Goal: Transaction & Acquisition: Book appointment/travel/reservation

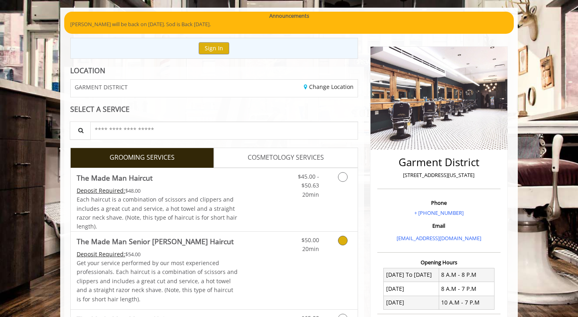
scroll to position [57, 0]
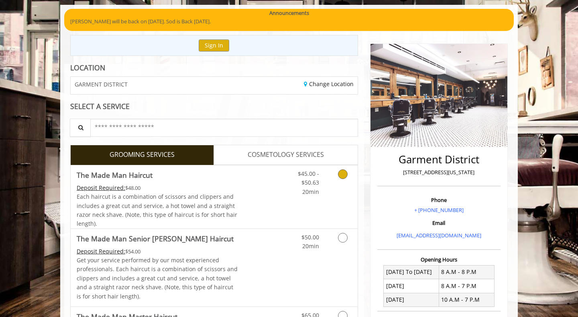
click at [243, 202] on link "Discounted Price" at bounding box center [262, 196] width 48 height 63
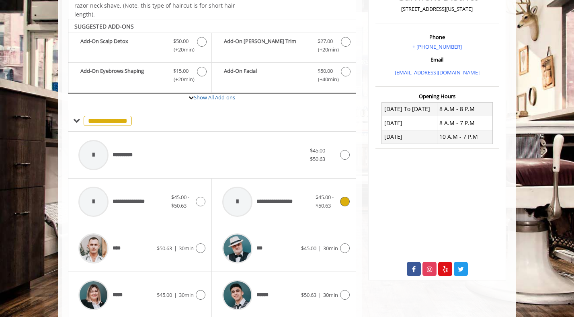
scroll to position [238, 0]
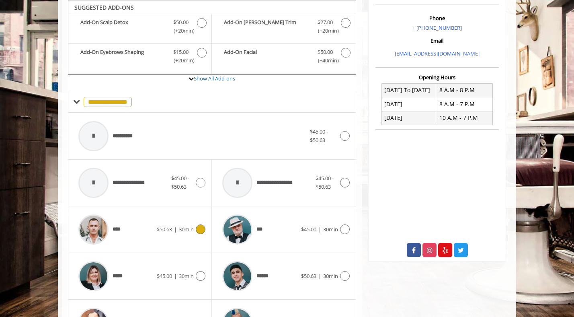
click at [143, 232] on div "****" at bounding box center [115, 229] width 82 height 38
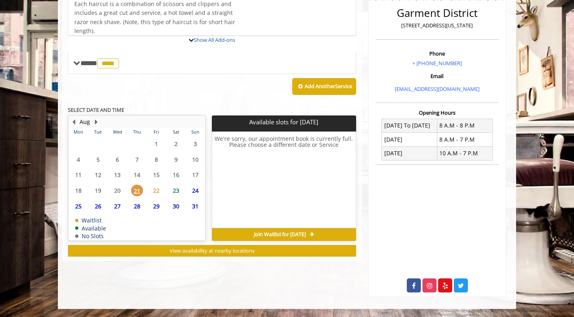
scroll to position [240, 0]
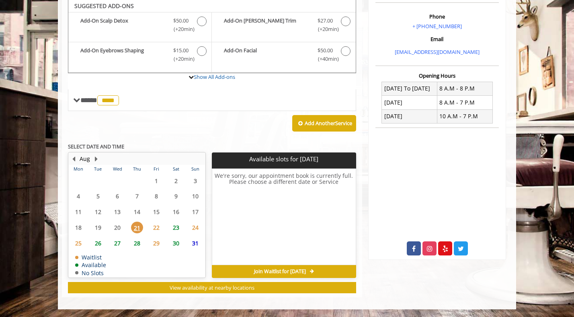
click at [175, 226] on span "23" at bounding box center [176, 227] width 12 height 12
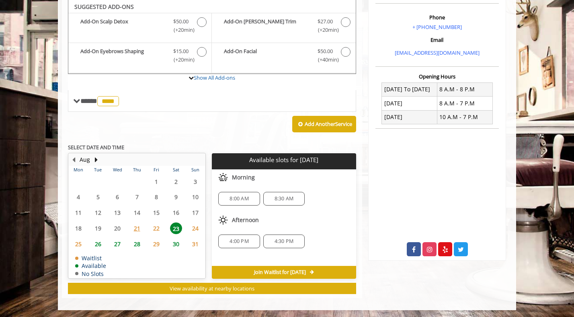
scroll to position [239, 0]
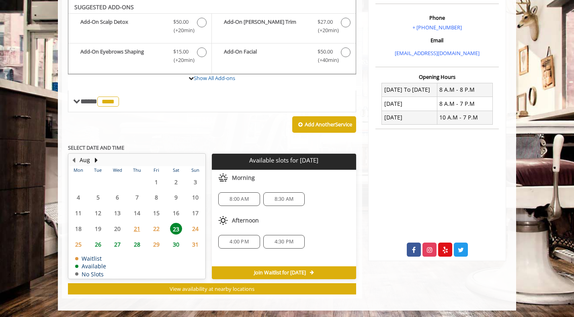
click at [242, 199] on span "8:00 AM" at bounding box center [238, 199] width 19 height 6
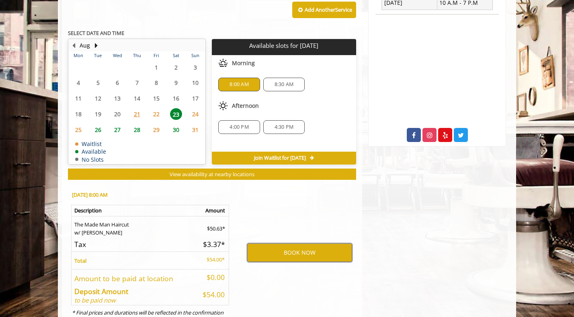
scroll to position [385, 0]
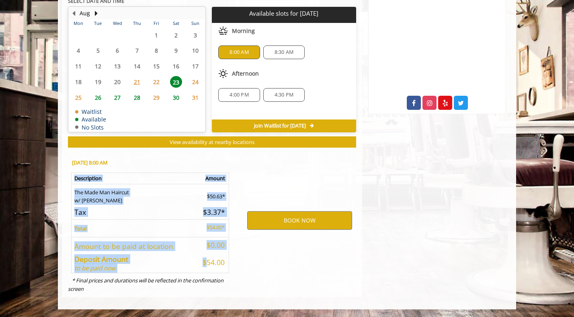
drag, startPoint x: 204, startPoint y: 259, endPoint x: 236, endPoint y: 262, distance: 32.6
click at [236, 262] on div "[DATE] 8:00 AM Description Amount The Made Man Haircut w/ [PERSON_NAME] $50.63*…" at bounding box center [149, 223] width 175 height 145
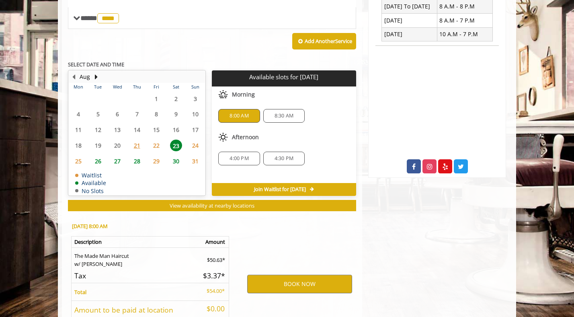
click at [195, 144] on span "24" at bounding box center [195, 145] width 12 height 12
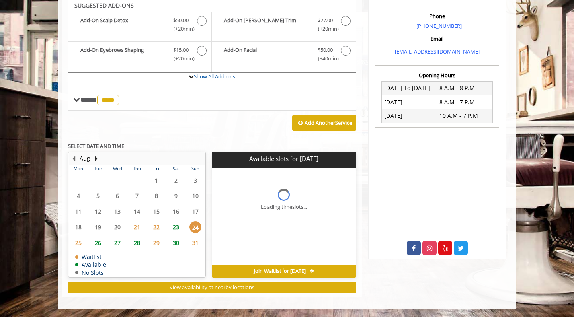
scroll to position [240, 0]
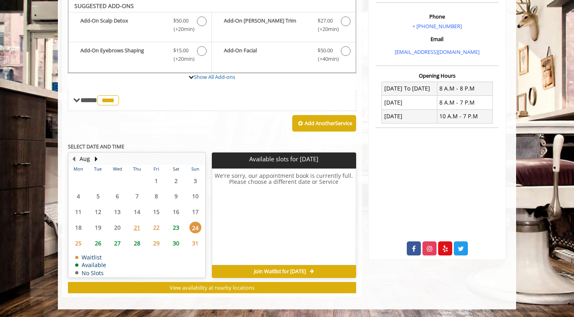
click at [174, 224] on span "23" at bounding box center [176, 227] width 12 height 12
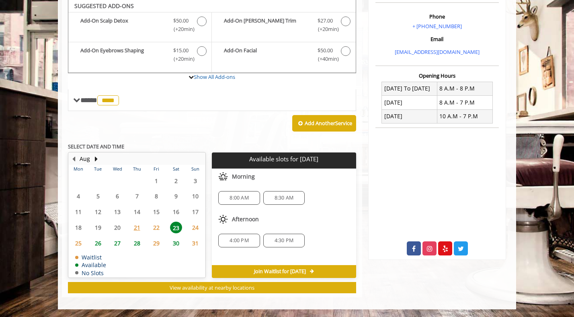
click at [234, 196] on span "8:00 AM" at bounding box center [238, 197] width 19 height 6
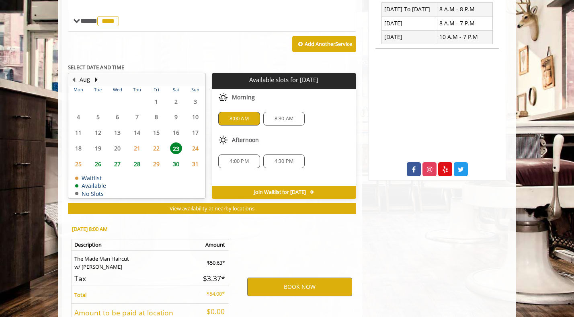
scroll to position [385, 0]
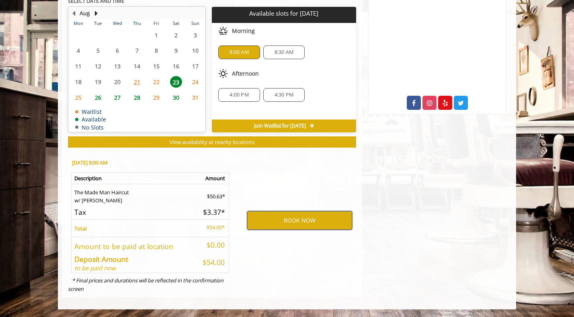
click at [270, 221] on button "BOOK NOW" at bounding box center [299, 220] width 105 height 18
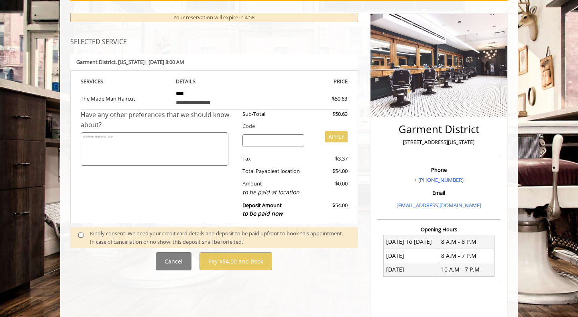
scroll to position [89, 0]
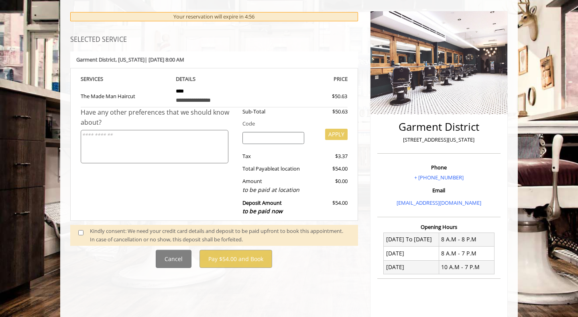
click at [164, 146] on textarea at bounding box center [155, 146] width 148 height 33
click at [259, 139] on input "search" at bounding box center [274, 138] width 62 height 12
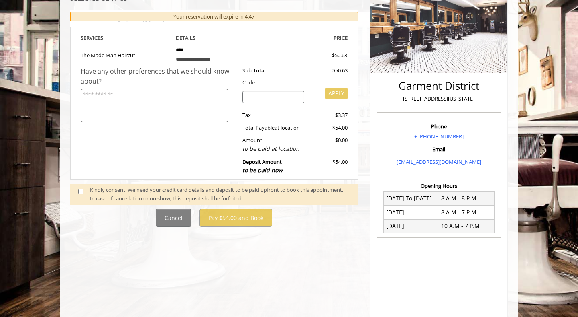
scroll to position [140, 0]
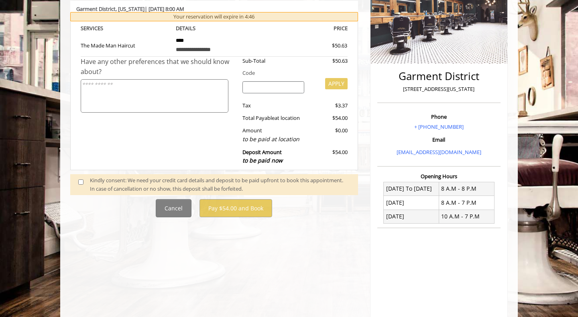
click at [78, 182] on span at bounding box center [84, 184] width 24 height 17
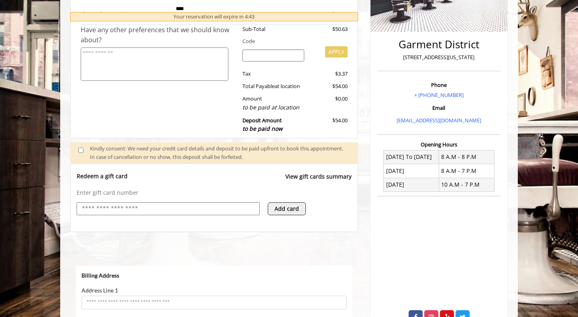
scroll to position [0, 0]
select select "***"
click at [167, 207] on input "text" at bounding box center [168, 209] width 174 height 10
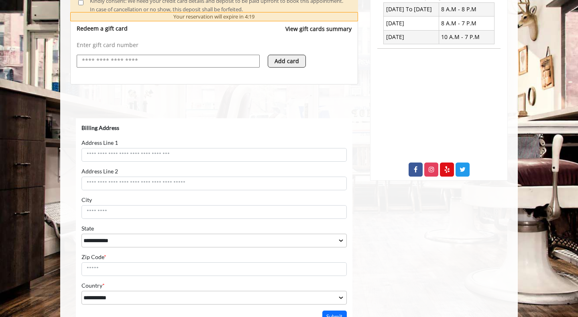
scroll to position [325, 0]
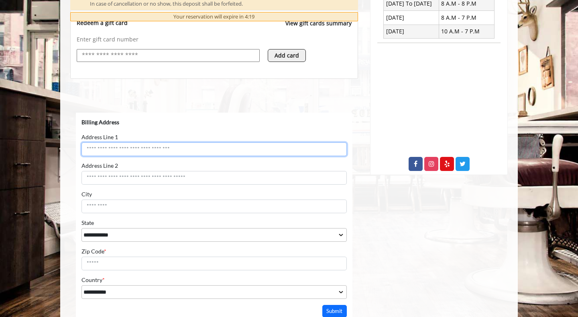
click at [132, 150] on input "Address Line 1" at bounding box center [214, 149] width 265 height 14
type input "**********"
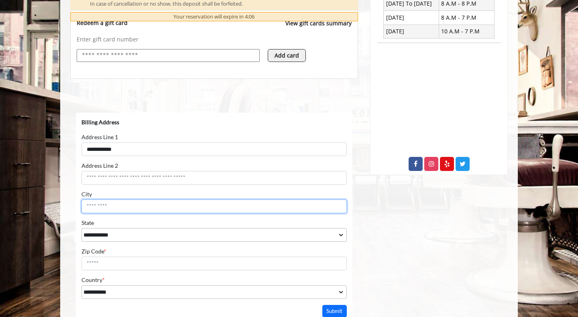
click at [127, 204] on input "City" at bounding box center [214, 206] width 265 height 14
type input "*******"
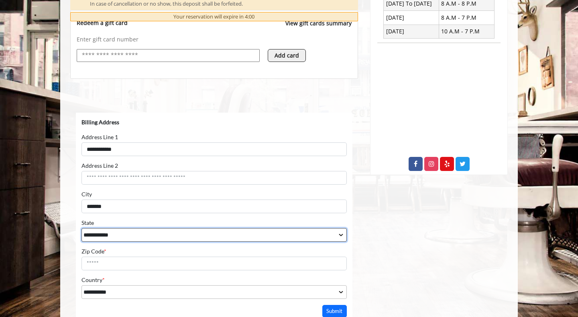
select select "**"
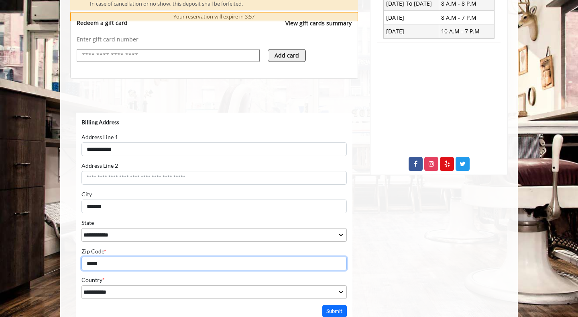
type input "*****"
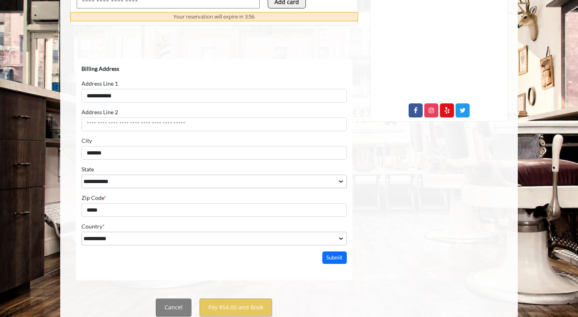
scroll to position [405, 0]
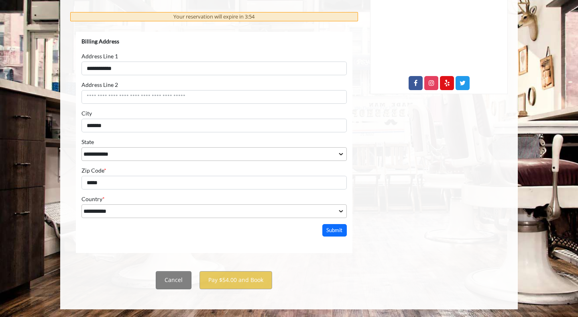
click at [323, 223] on button "Submit" at bounding box center [335, 229] width 25 height 12
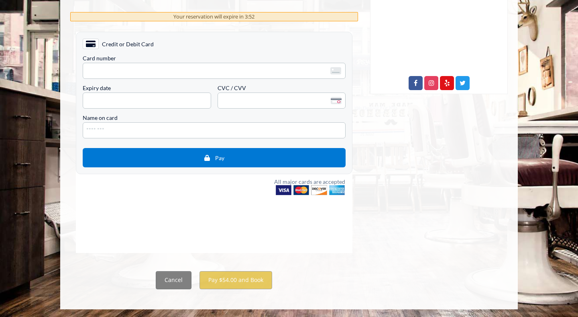
click at [119, 42] on span "Credit or Debit Card" at bounding box center [128, 43] width 52 height 7
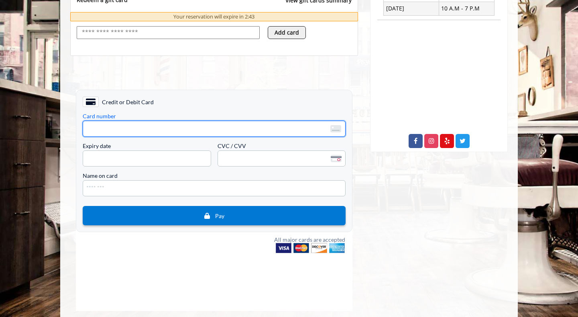
scroll to position [386, 0]
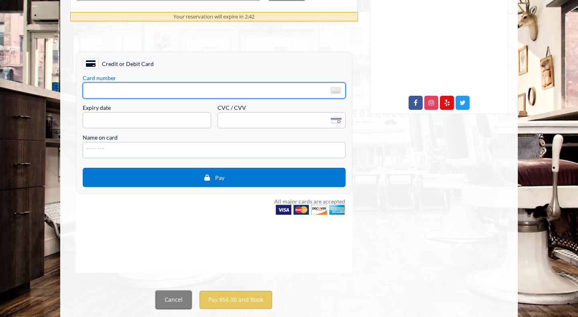
click at [176, 300] on button "Cancel" at bounding box center [174, 299] width 36 height 18
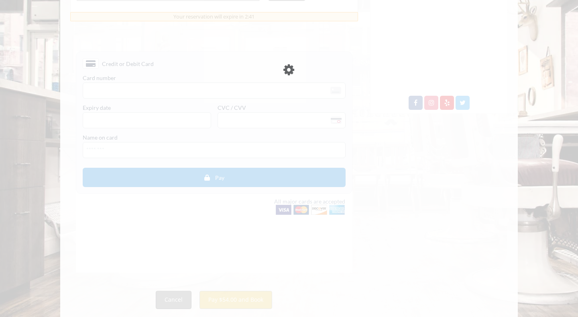
scroll to position [341, 0]
